Goal: Navigation & Orientation: Find specific page/section

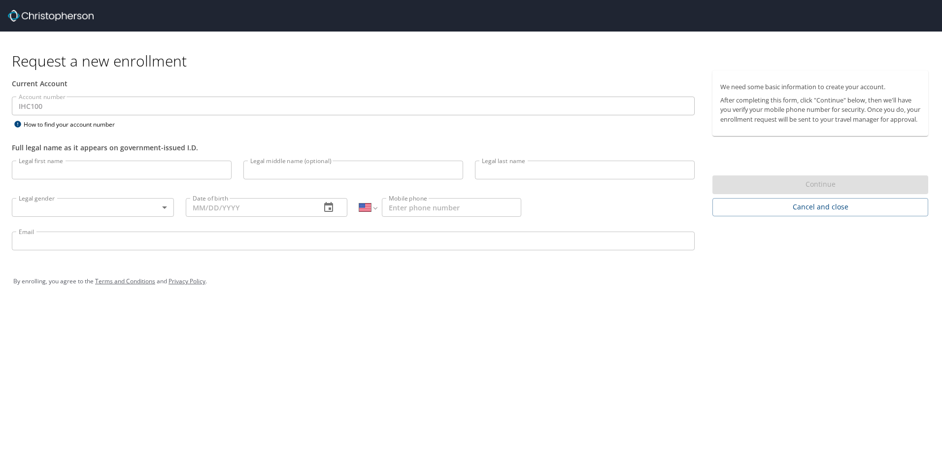
select select "US"
click at [851, 213] on span "Cancel and close" at bounding box center [820, 207] width 200 height 12
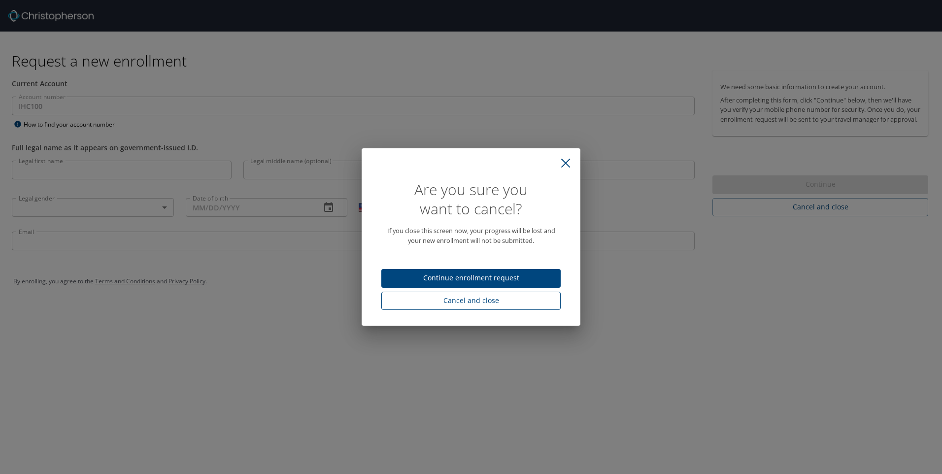
click at [490, 302] on span "Cancel and close" at bounding box center [471, 301] width 164 height 12
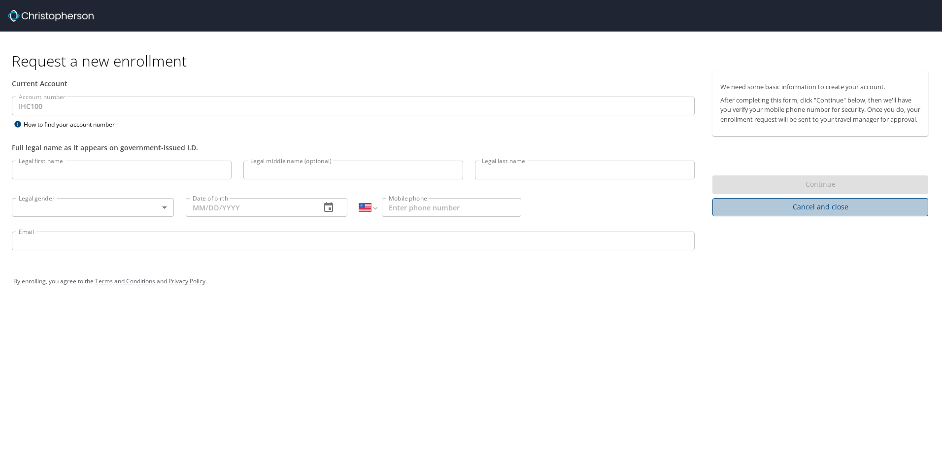
click at [830, 213] on span "Cancel and close" at bounding box center [820, 207] width 200 height 12
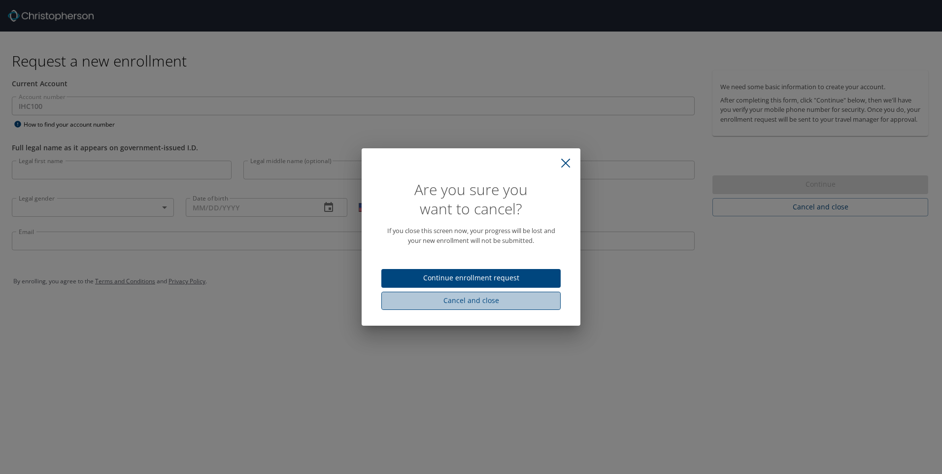
click at [476, 300] on span "Cancel and close" at bounding box center [471, 301] width 164 height 12
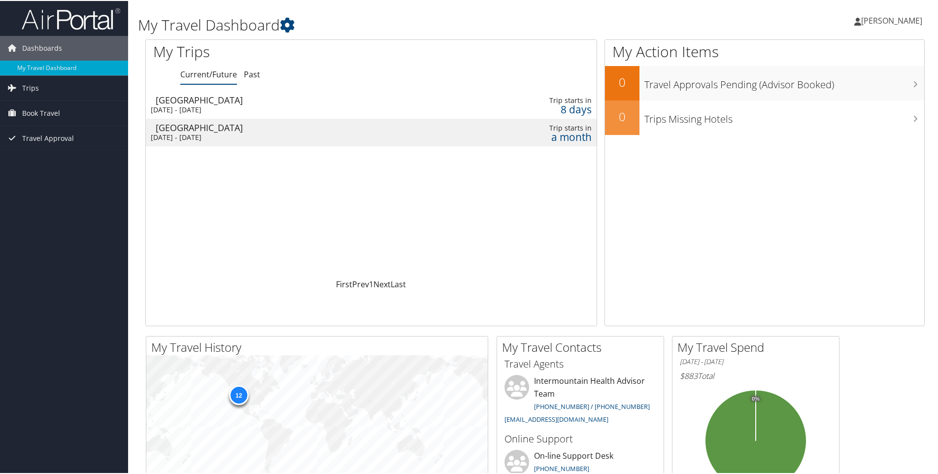
click at [854, 24] on icon at bounding box center [857, 21] width 7 height 8
click at [864, 84] on link "View Travel Profile" at bounding box center [866, 87] width 110 height 17
click at [861, 21] on span "[PERSON_NAME]" at bounding box center [891, 19] width 61 height 11
click at [782, 24] on div "ABIGAIL FREDRICK ABIGAIL FREDRICK My Settings Travel Agency Contacts View Trave…" at bounding box center [785, 24] width 314 height 38
click at [874, 17] on span "[PERSON_NAME]" at bounding box center [891, 19] width 61 height 11
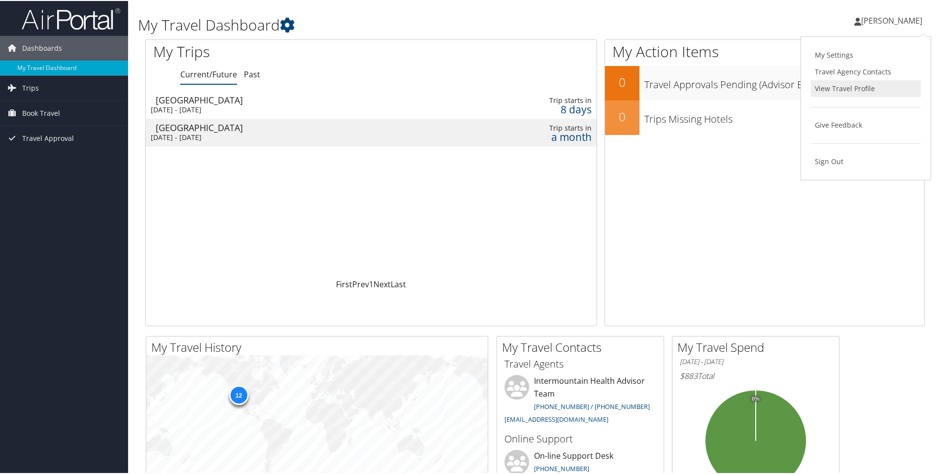
click at [852, 89] on link "View Travel Profile" at bounding box center [866, 87] width 110 height 17
